Goal: Task Accomplishment & Management: Complete application form

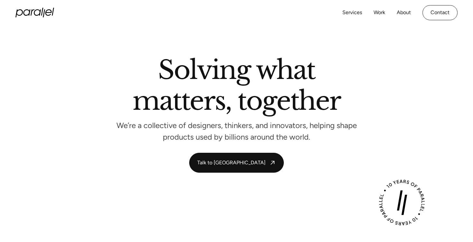
click at [439, 20] on div "Services Work About Careers Contact LinkedIn Twitter (X)" at bounding box center [236, 12] width 442 height 25
click at [439, 11] on link "Contact" at bounding box center [439, 12] width 35 height 15
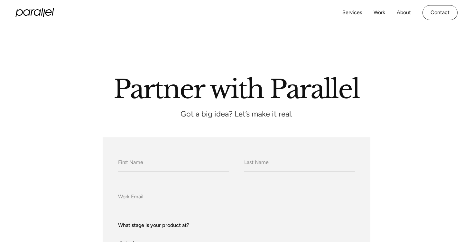
click at [401, 12] on link "About" at bounding box center [403, 12] width 14 height 9
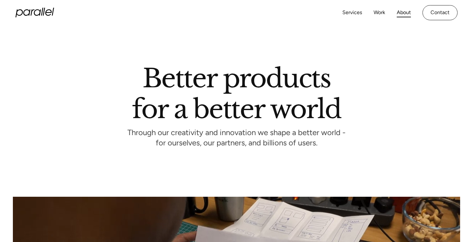
click at [36, 11] on icon "home" at bounding box center [34, 13] width 39 height 10
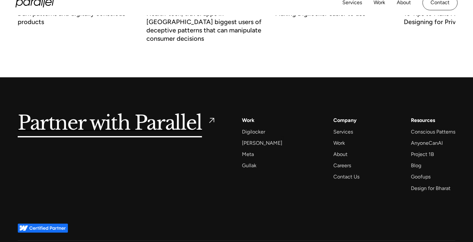
scroll to position [2549, 0]
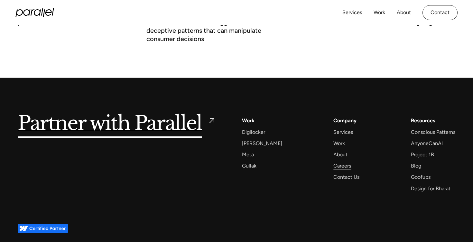
click at [339, 162] on div "Careers" at bounding box center [342, 166] width 18 height 9
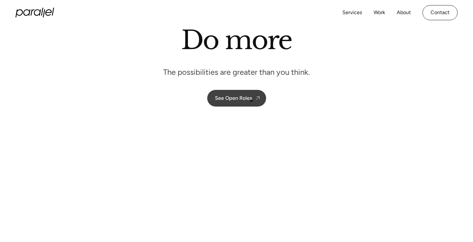
click at [251, 101] on div "See Open Roles" at bounding box center [233, 98] width 37 height 6
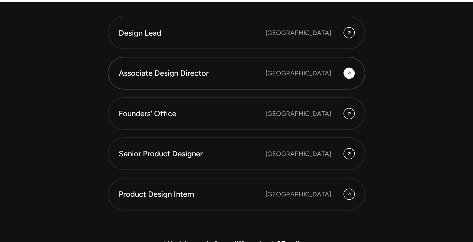
scroll to position [1772, 0]
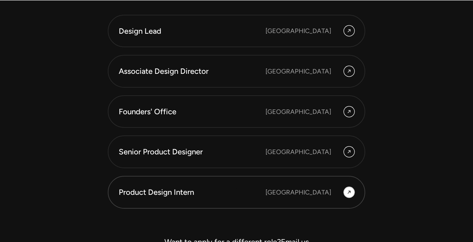
click at [238, 189] on div "Product Design Intern" at bounding box center [192, 192] width 147 height 11
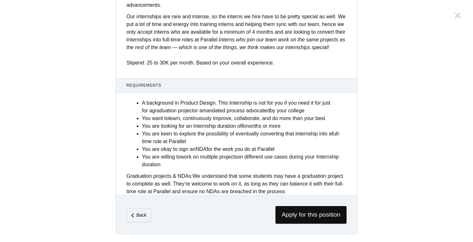
scroll to position [252, 0]
click at [298, 215] on span "Apply for this position" at bounding box center [310, 215] width 71 height 18
